Goal: Contribute content: Contribute content

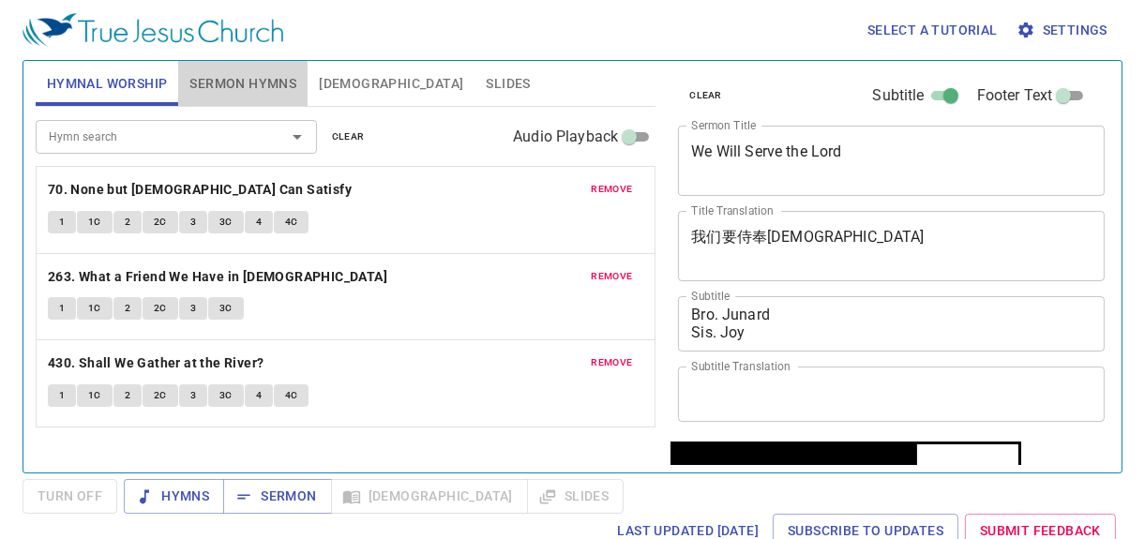
click at [270, 88] on span "Sermon Hymns" at bounding box center [242, 83] width 107 height 23
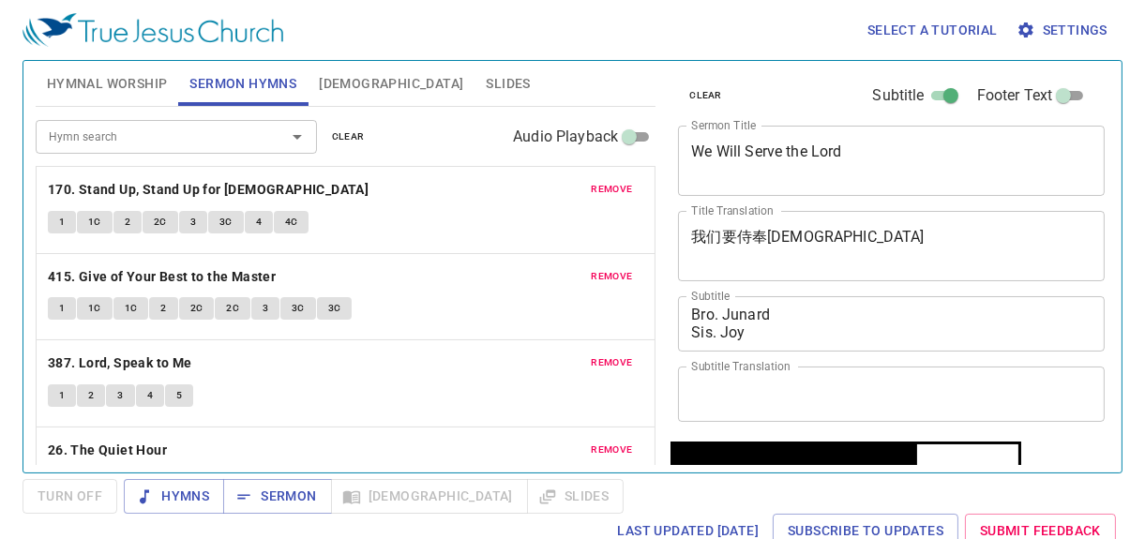
click at [591, 186] on span "remove" at bounding box center [611, 189] width 41 height 17
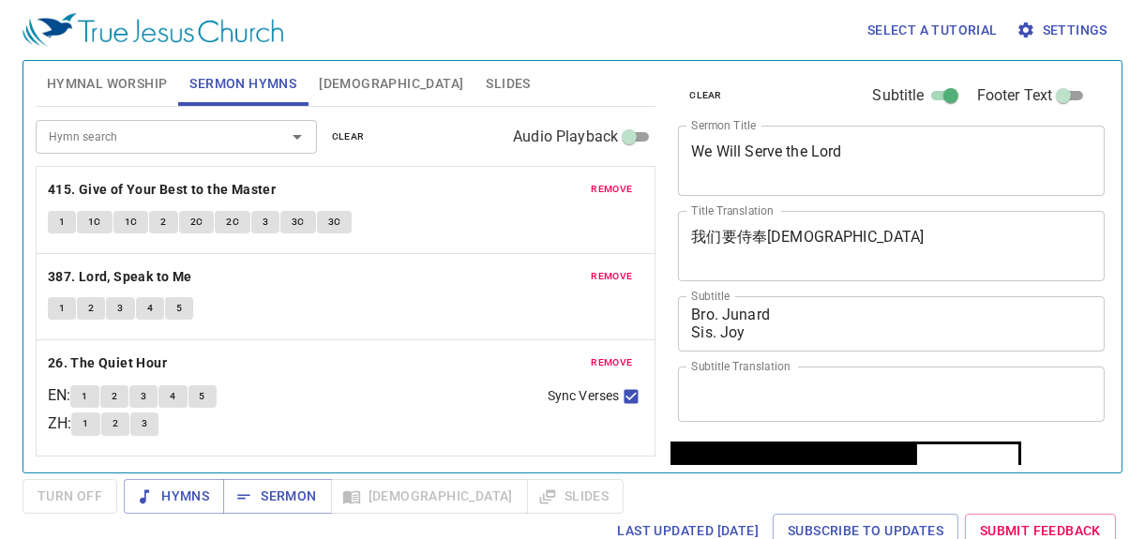
click at [588, 186] on button "remove" at bounding box center [611, 189] width 64 height 22
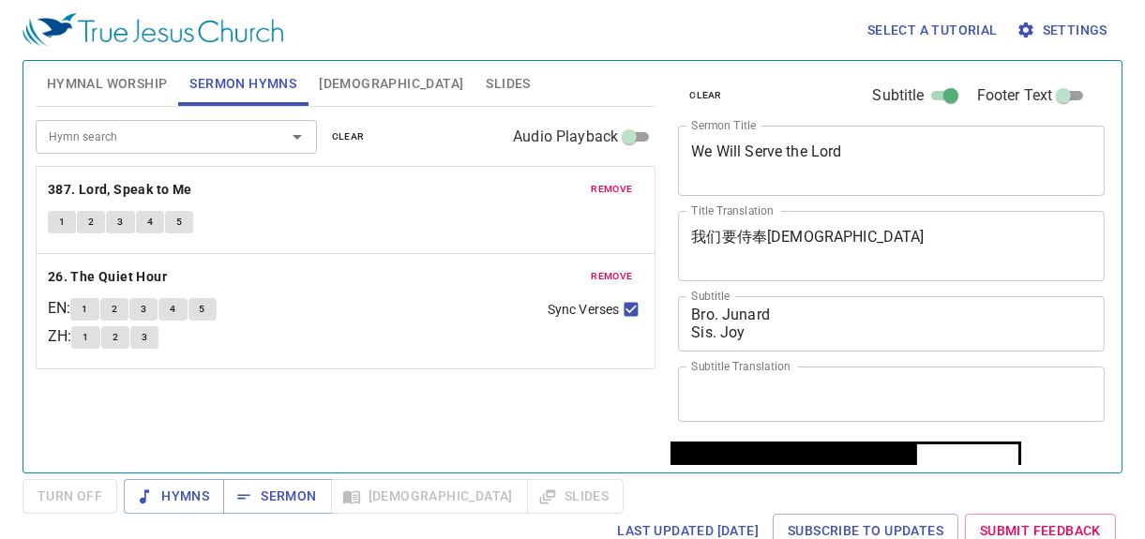
click at [588, 186] on button "remove" at bounding box center [611, 189] width 64 height 22
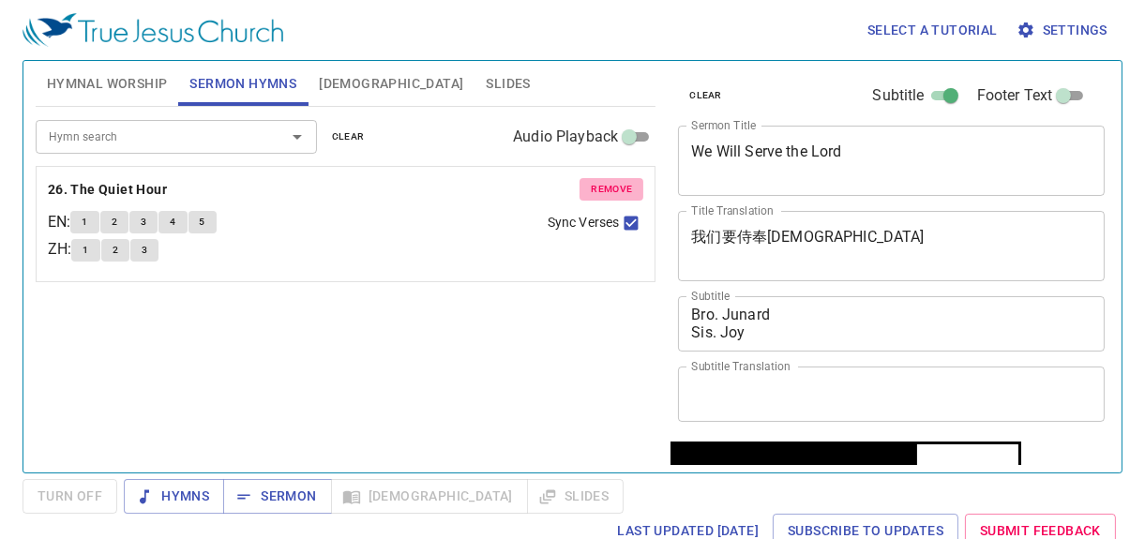
click at [588, 186] on button "remove" at bounding box center [611, 189] width 64 height 22
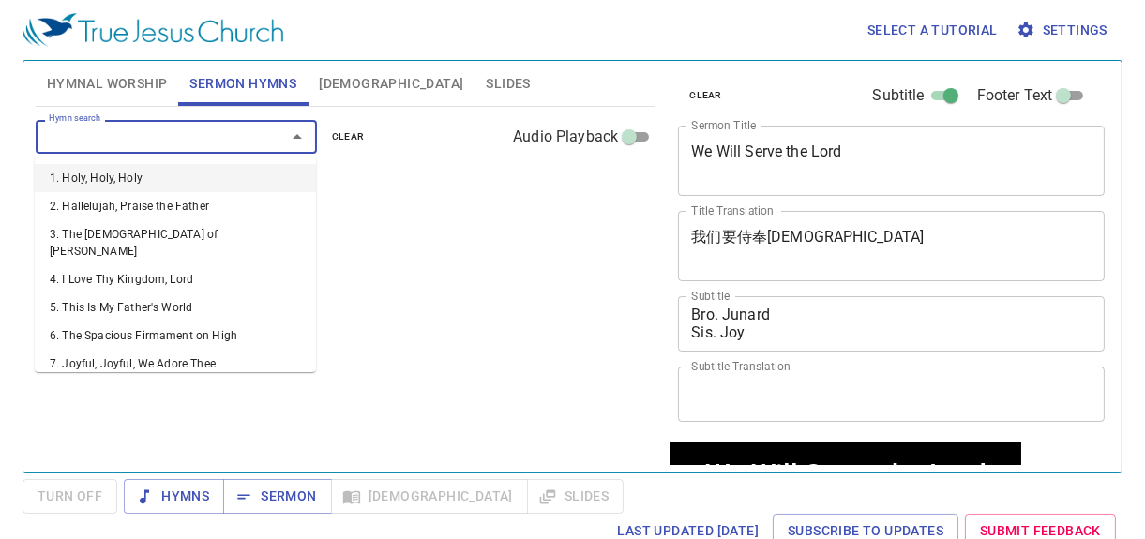
click at [240, 137] on input "Hymn search" at bounding box center [148, 137] width 215 height 22
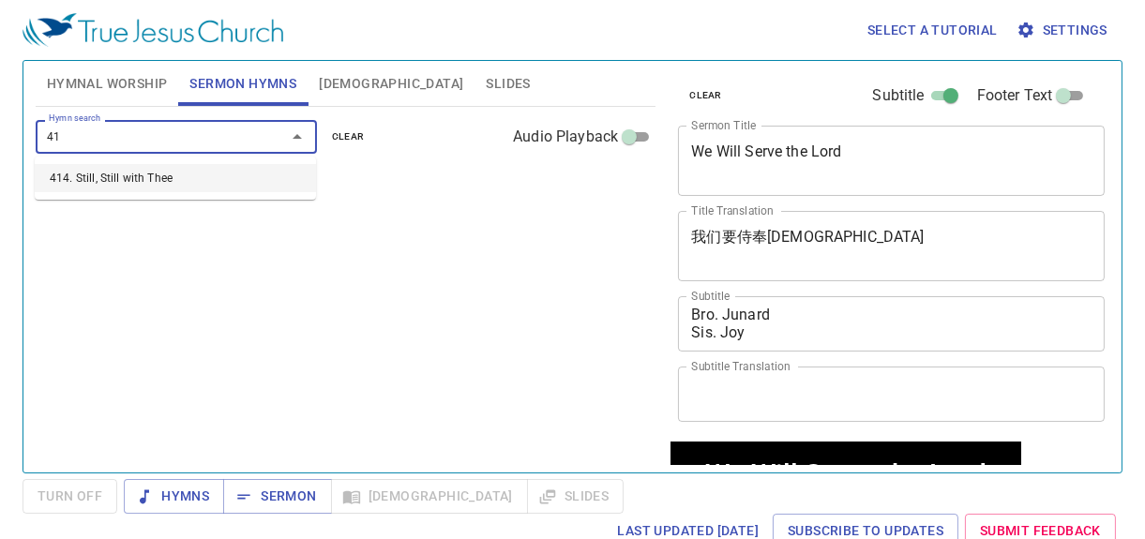
type input "414"
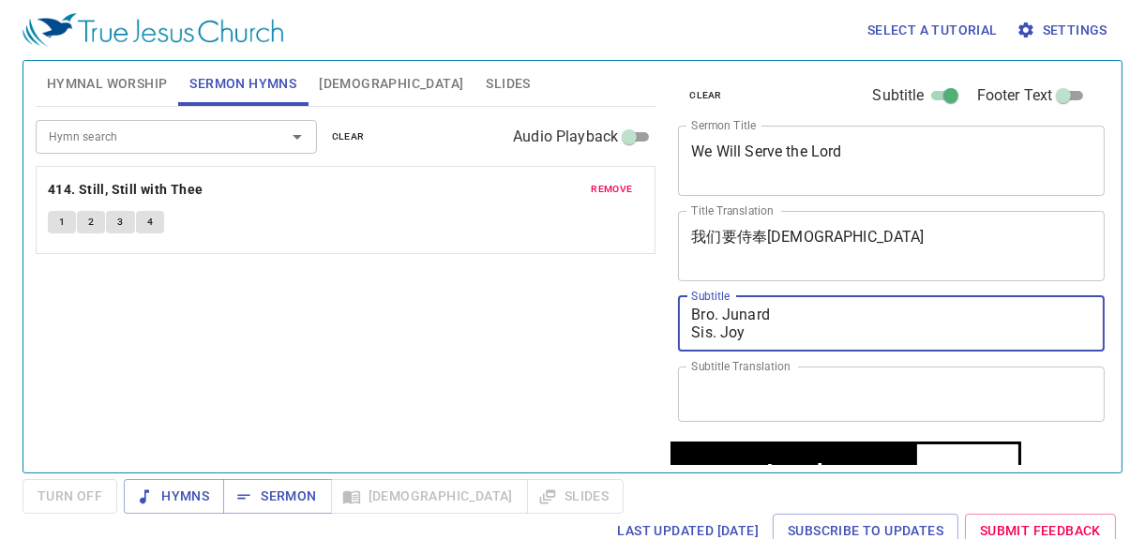
drag, startPoint x: 794, startPoint y: 330, endPoint x: 694, endPoint y: 306, distance: 103.2
click at [694, 306] on textarea "Bro. Junard Sis. Joy" at bounding box center [891, 324] width 400 height 36
type textarea "Dn. [PERSON_NAME]"
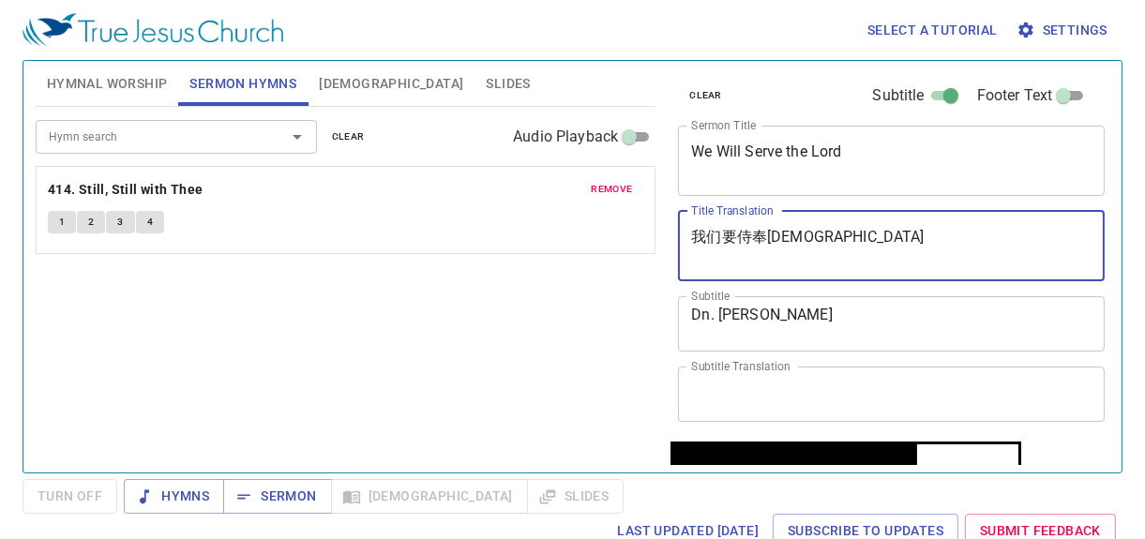
drag, startPoint x: 796, startPoint y: 237, endPoint x: 644, endPoint y: 238, distance: 151.9
click at [644, 238] on div "Hymnal Worship Sermon Hymns Bible Slides Hymn search Hymn search clear Audio Pl…" at bounding box center [572, 259] width 1088 height 412
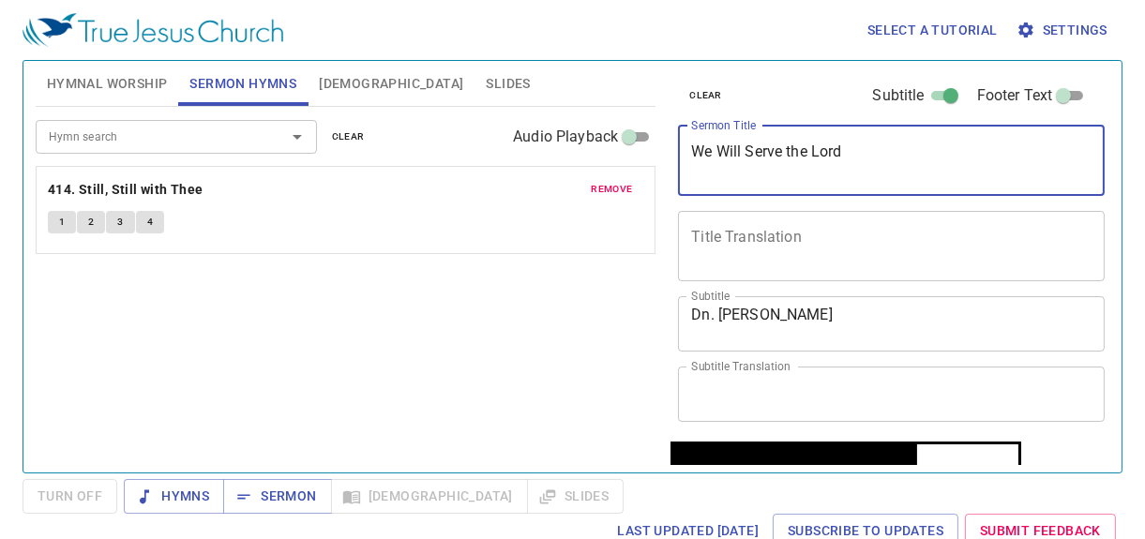
drag, startPoint x: 849, startPoint y: 154, endPoint x: 644, endPoint y: 149, distance: 205.3
click at [644, 149] on div "Hymnal Worship Sermon Hymns Bible Slides Hymn search Hymn search clear Audio Pl…" at bounding box center [572, 259] width 1088 height 412
type textarea "Morning Prayer Session"
click at [86, 91] on span "Hymnal Worship" at bounding box center [107, 83] width 121 height 23
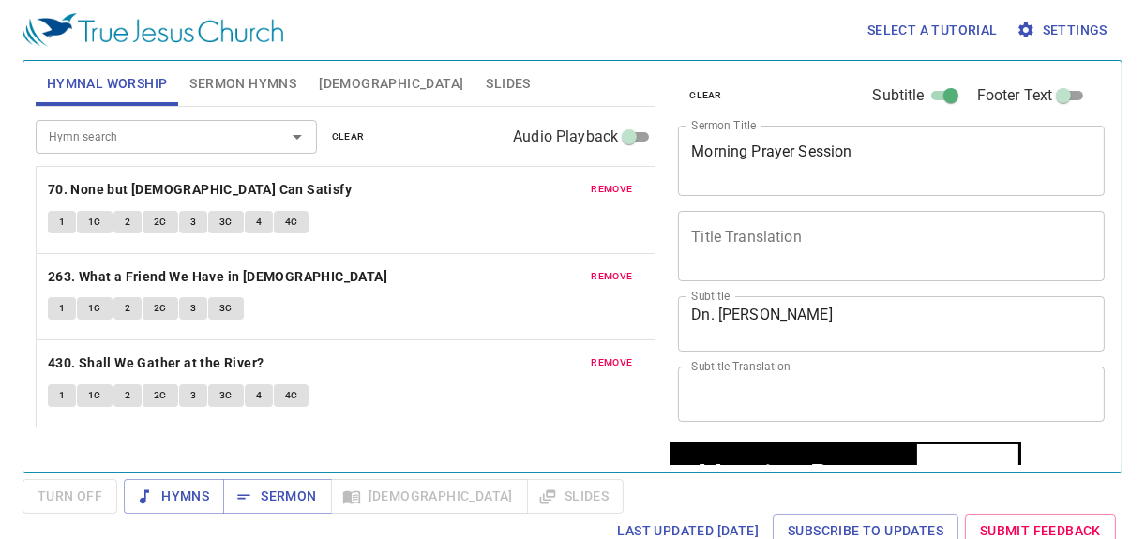
click at [612, 197] on button "remove" at bounding box center [611, 189] width 64 height 22
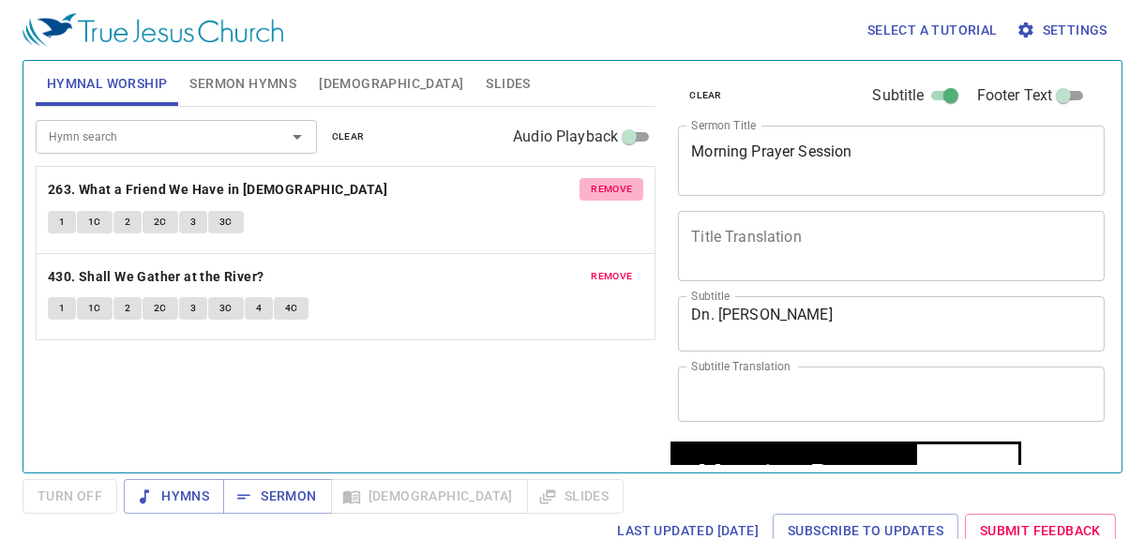
click at [612, 197] on button "remove" at bounding box center [611, 189] width 64 height 22
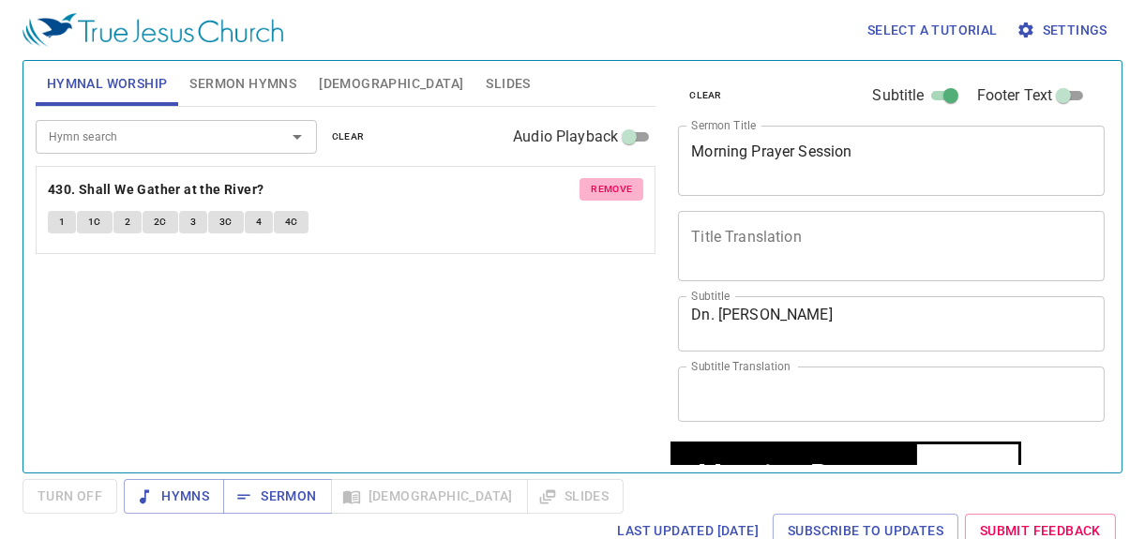
click at [612, 197] on button "remove" at bounding box center [611, 189] width 64 height 22
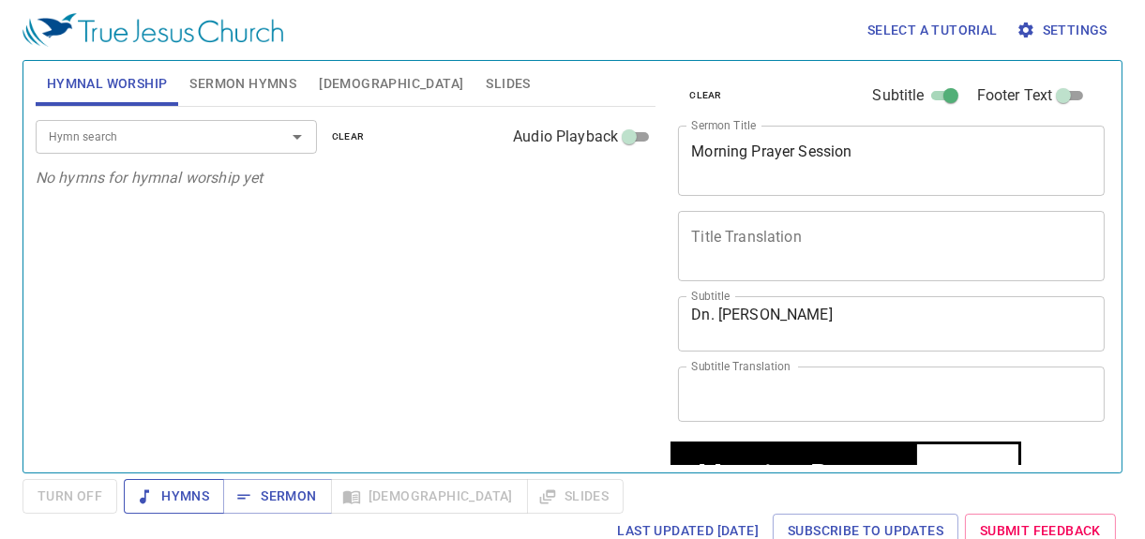
click at [175, 501] on span "Hymns" at bounding box center [174, 496] width 70 height 23
click at [486, 91] on span "Slides" at bounding box center [508, 83] width 44 height 23
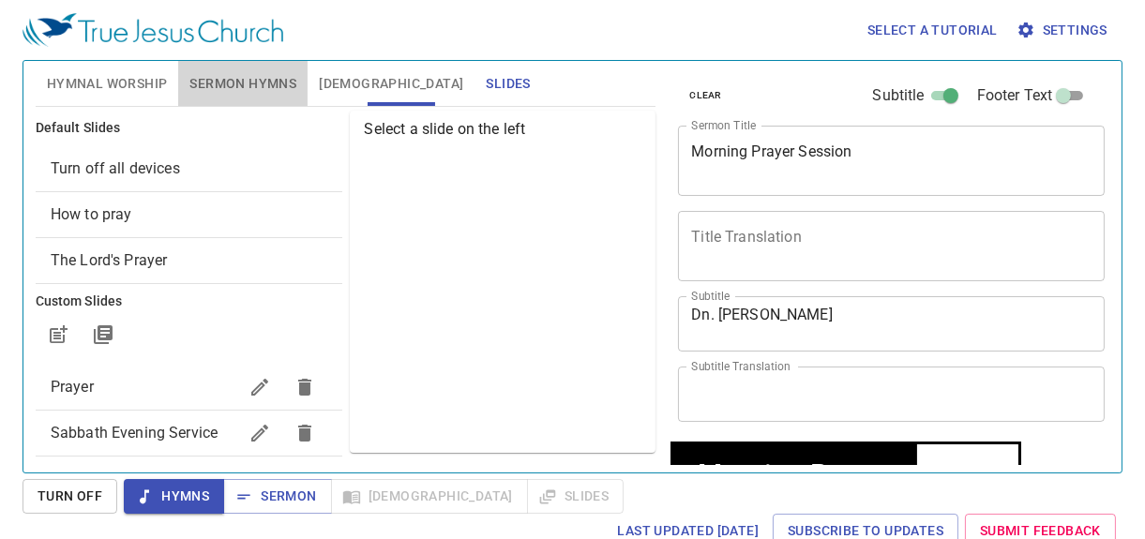
click at [284, 87] on span "Sermon Hymns" at bounding box center [242, 83] width 107 height 23
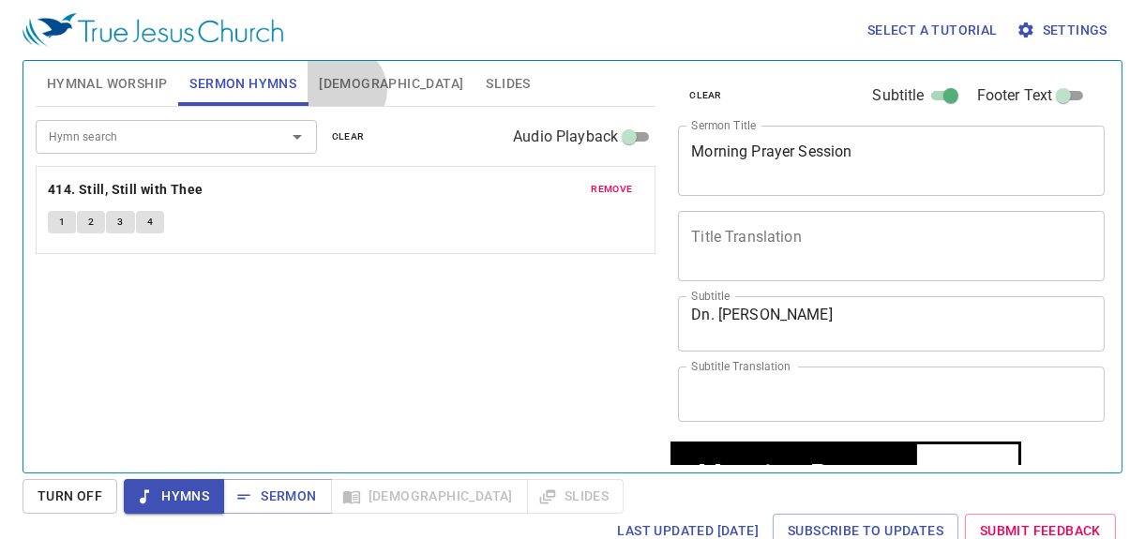
click at [341, 90] on span "[DEMOGRAPHIC_DATA]" at bounding box center [391, 83] width 144 height 23
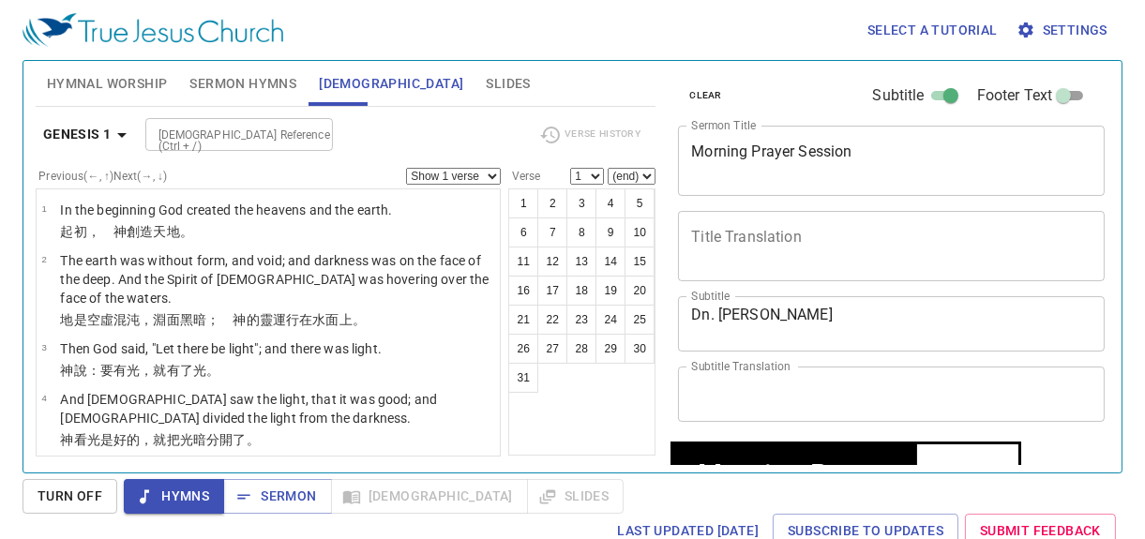
click at [269, 81] on span "Sermon Hymns" at bounding box center [242, 83] width 107 height 23
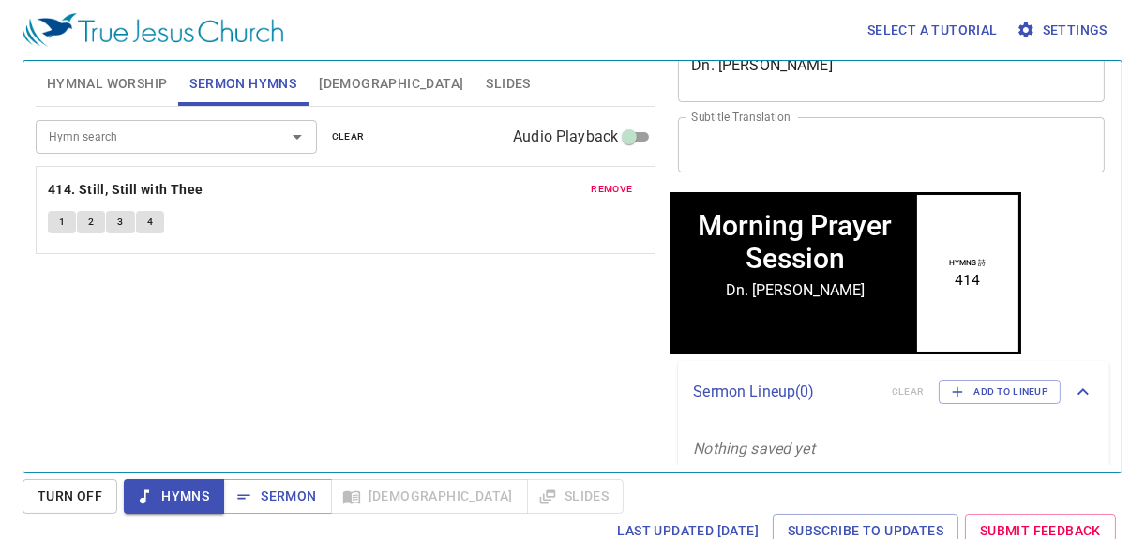
scroll to position [251, 0]
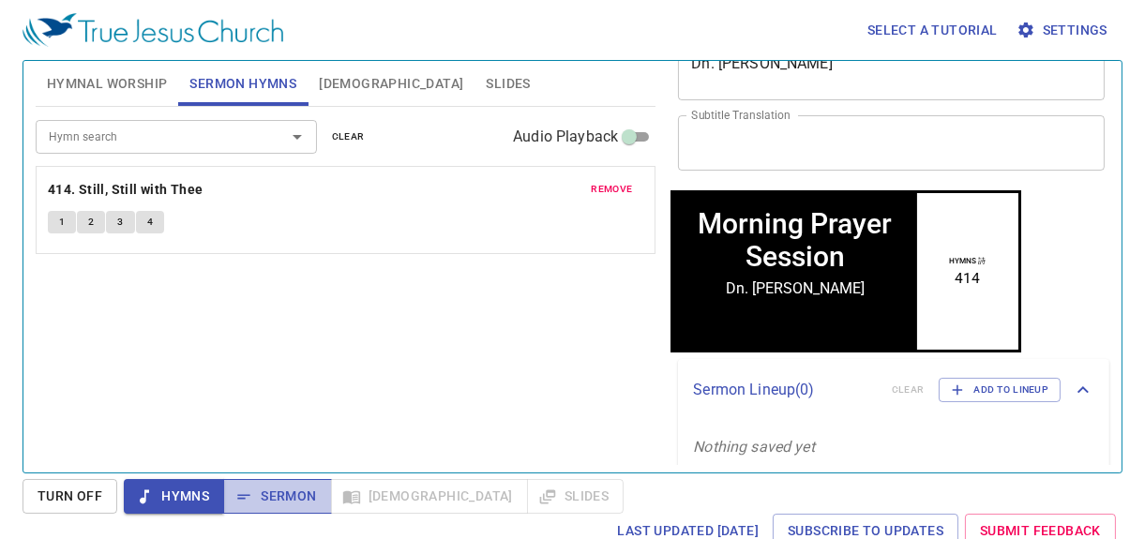
click at [290, 493] on span "Sermon" at bounding box center [277, 496] width 78 height 23
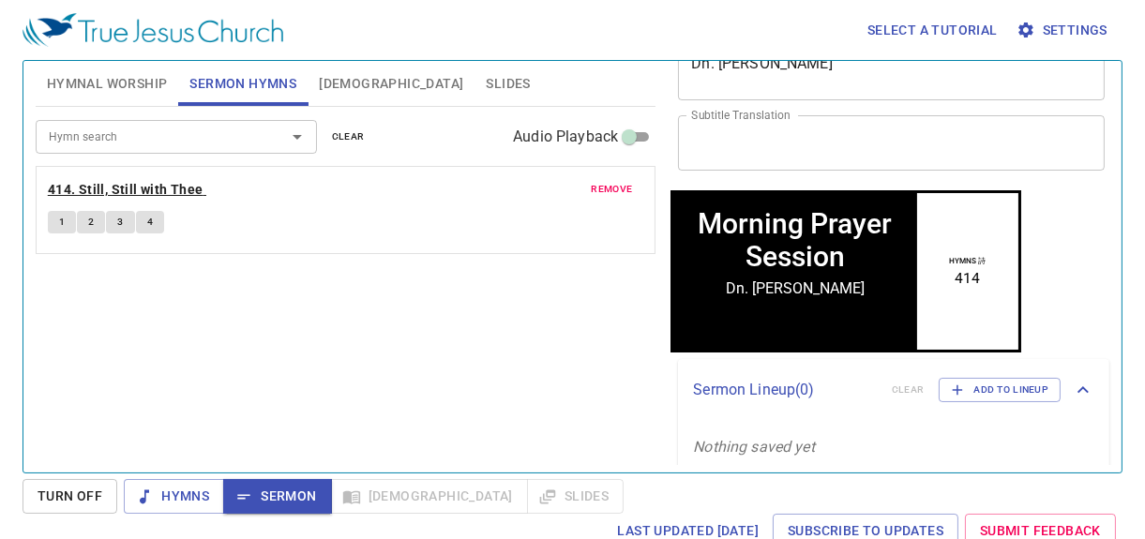
click at [107, 196] on b "414. Still, Still with Thee" at bounding box center [126, 189] width 156 height 23
click at [67, 224] on button "1" at bounding box center [62, 222] width 28 height 22
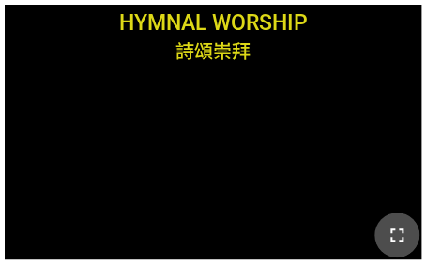
click at [385, 234] on icon "button" at bounding box center [396, 235] width 22 height 22
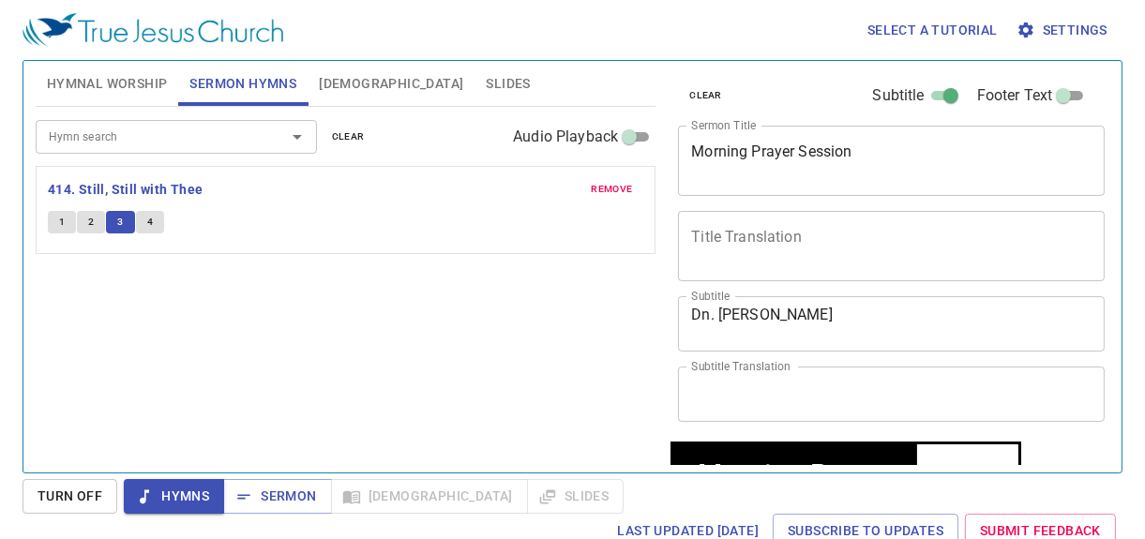
scroll to position [251, 0]
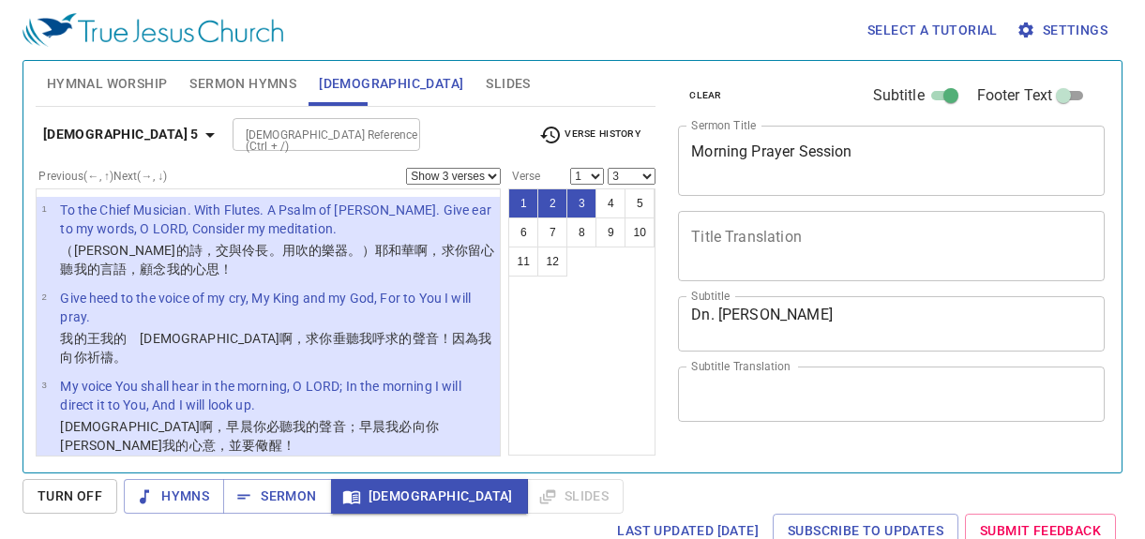
select select "3"
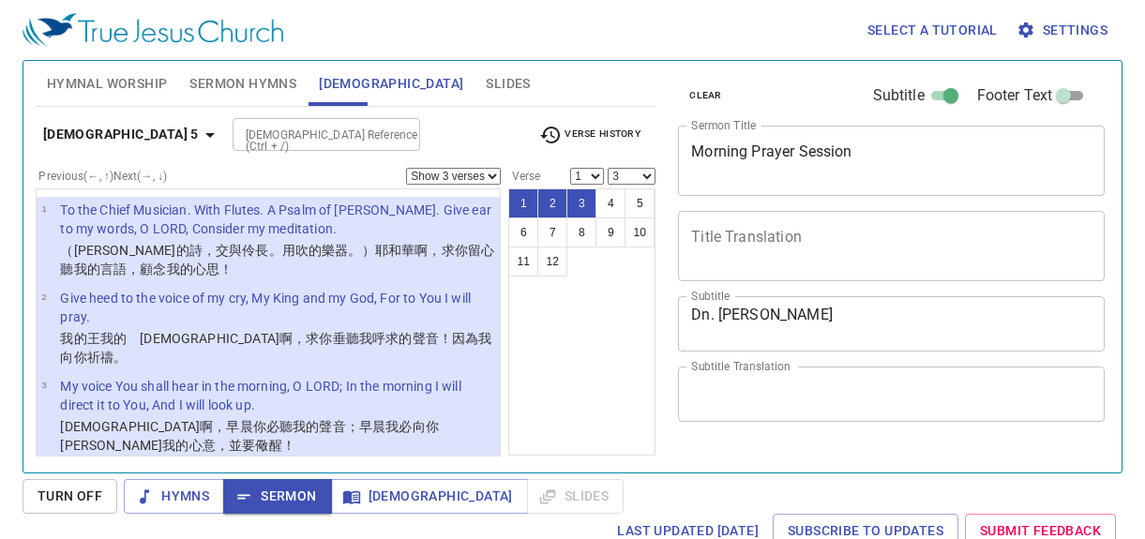
select select "3"
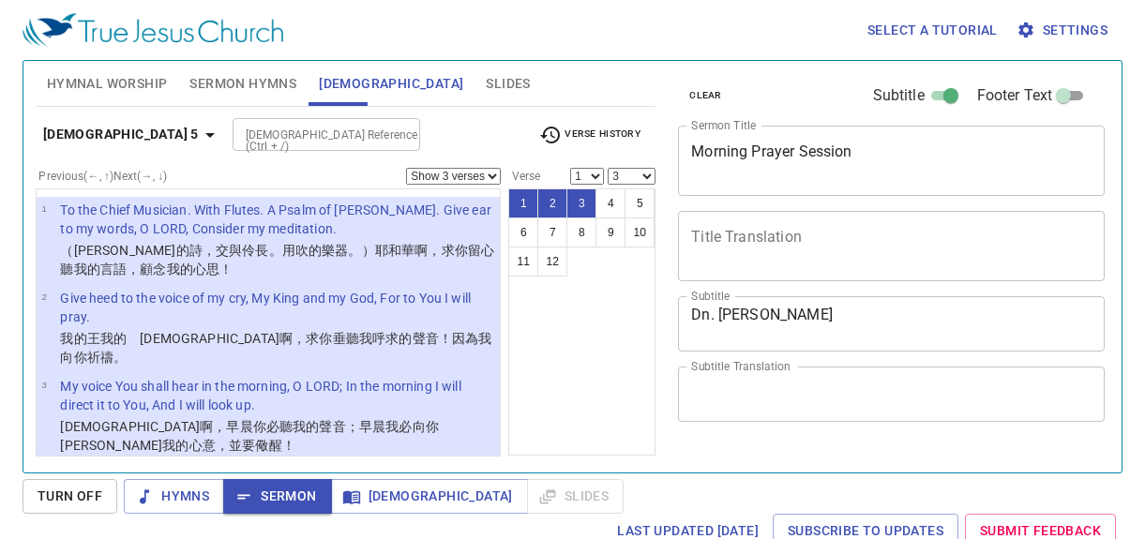
select select "3"
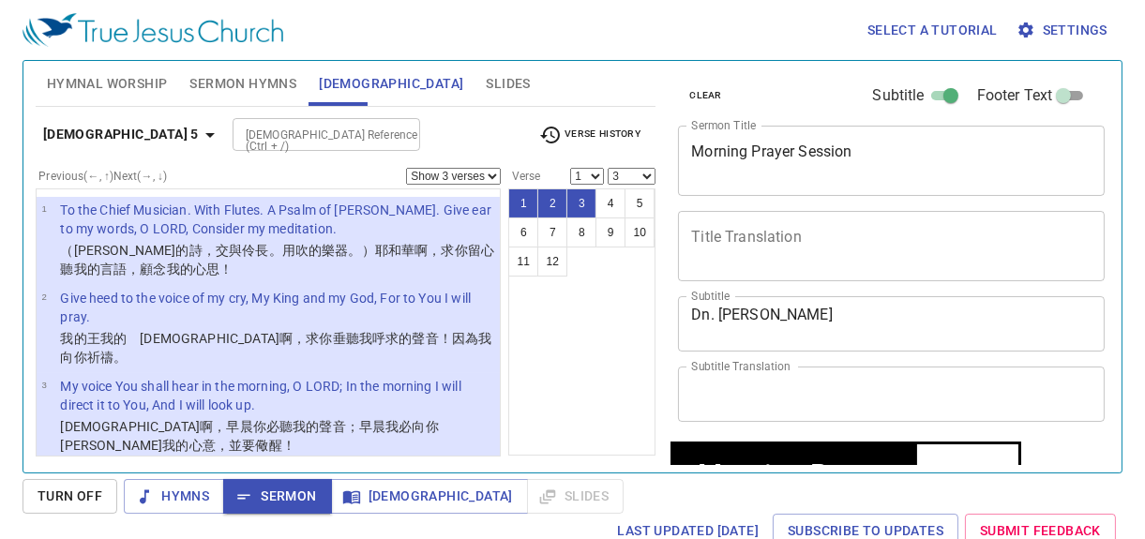
scroll to position [251, 0]
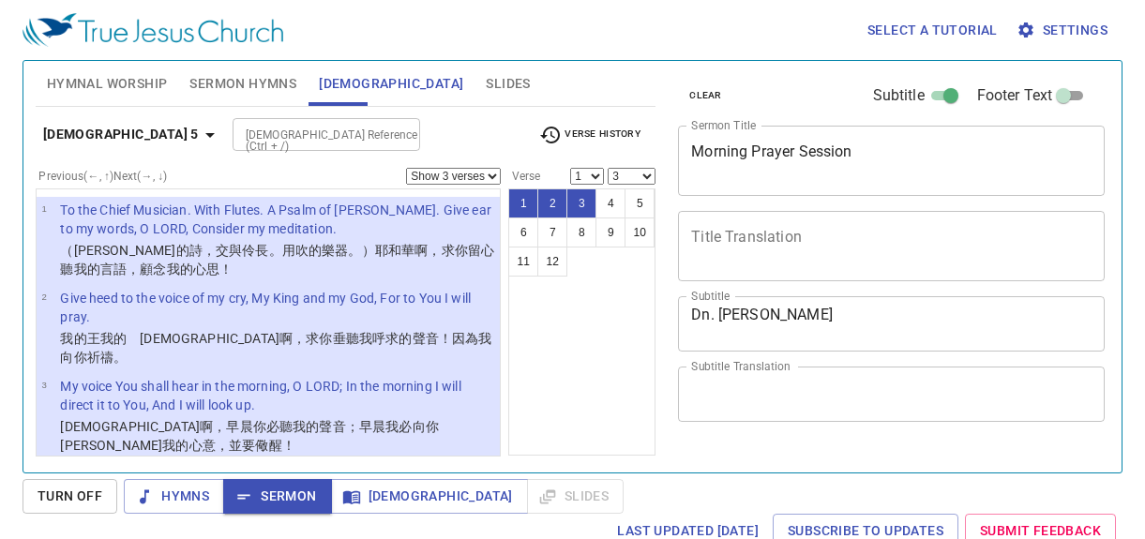
select select "3"
